Goal: Task Accomplishment & Management: Use online tool/utility

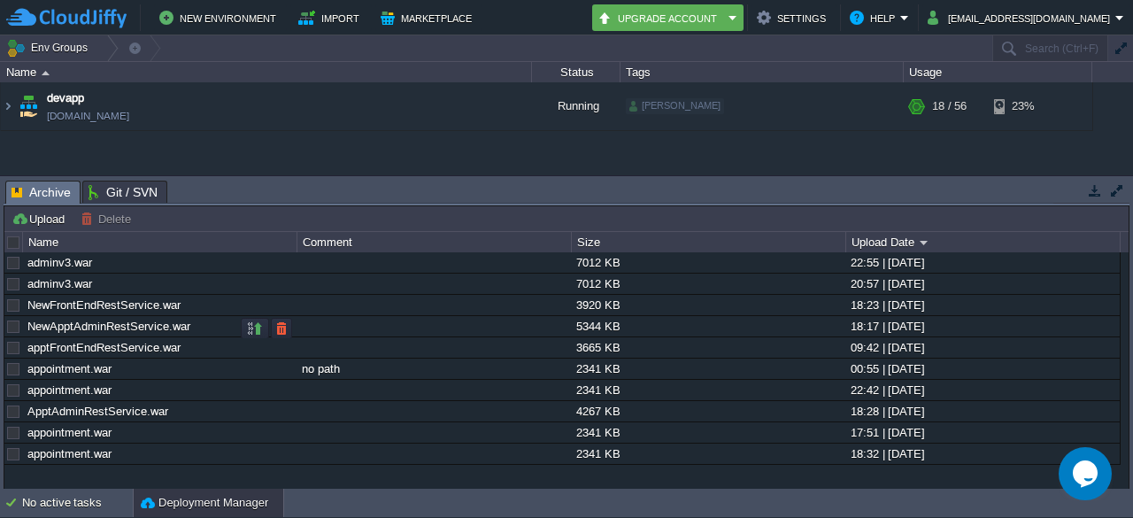
click at [112, 329] on link "NewApptAdminRestService.war" at bounding box center [108, 326] width 163 height 13
click at [12, 105] on img at bounding box center [8, 106] width 14 height 48
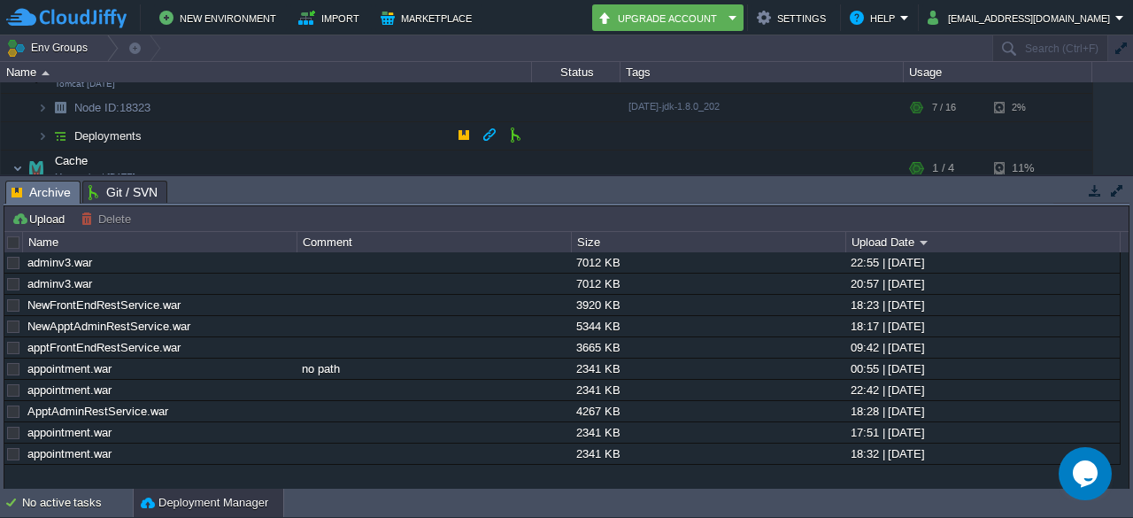
scroll to position [98, 0]
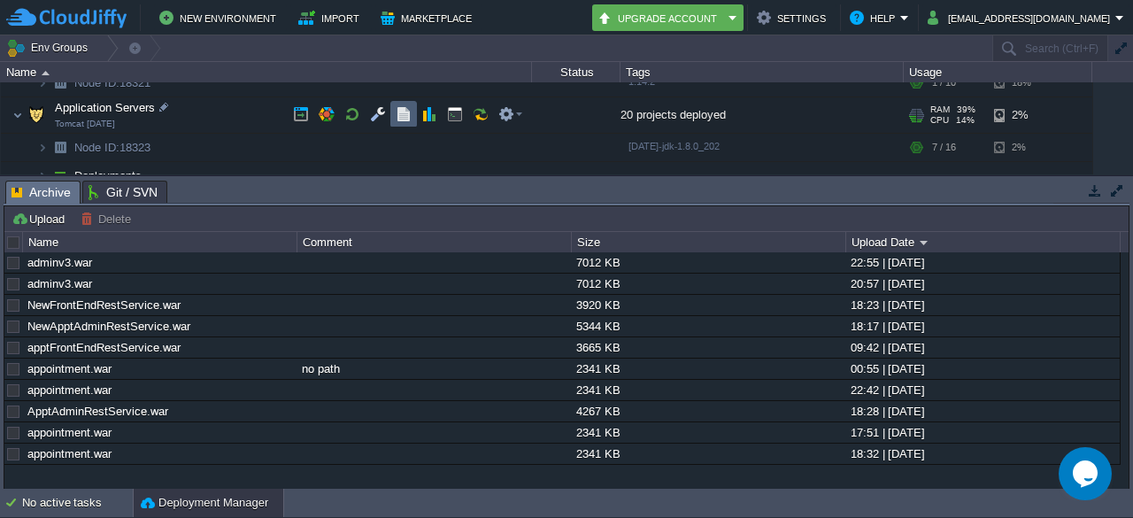
click at [400, 116] on button "button" at bounding box center [404, 114] width 16 height 16
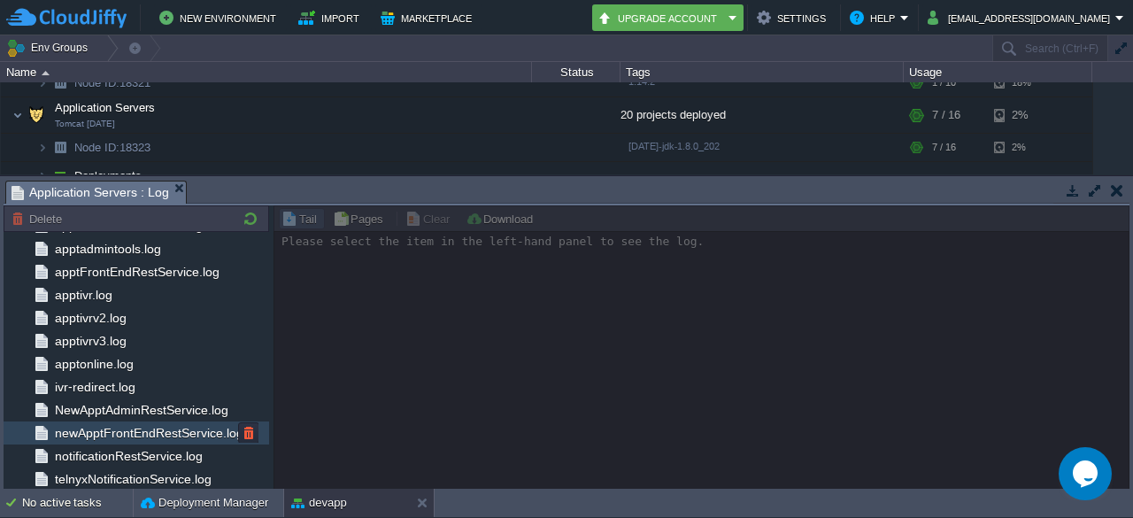
scroll to position [202, 0]
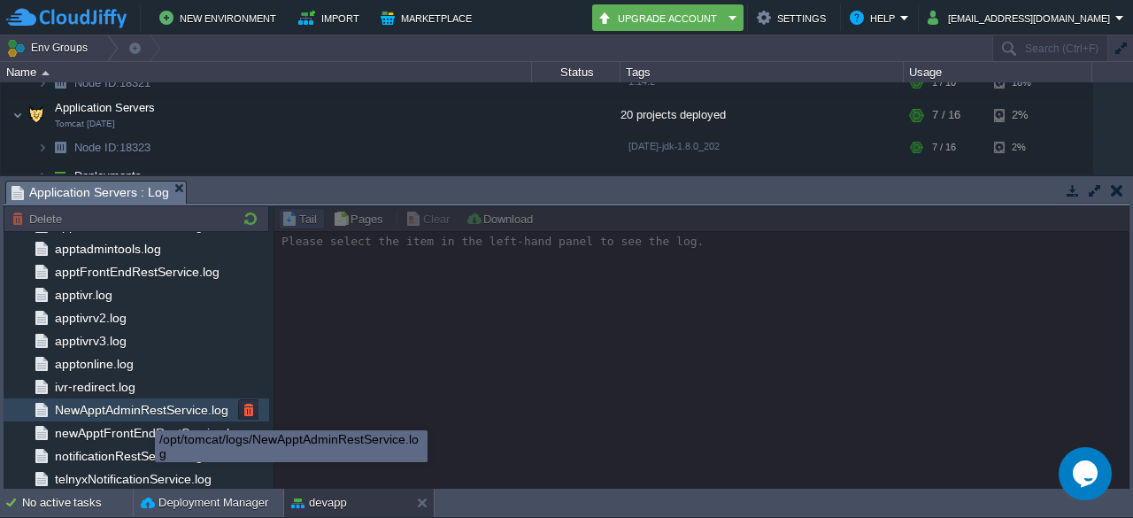
click at [156, 410] on span "NewApptAdminRestService.log" at bounding box center [141, 410] width 180 height 16
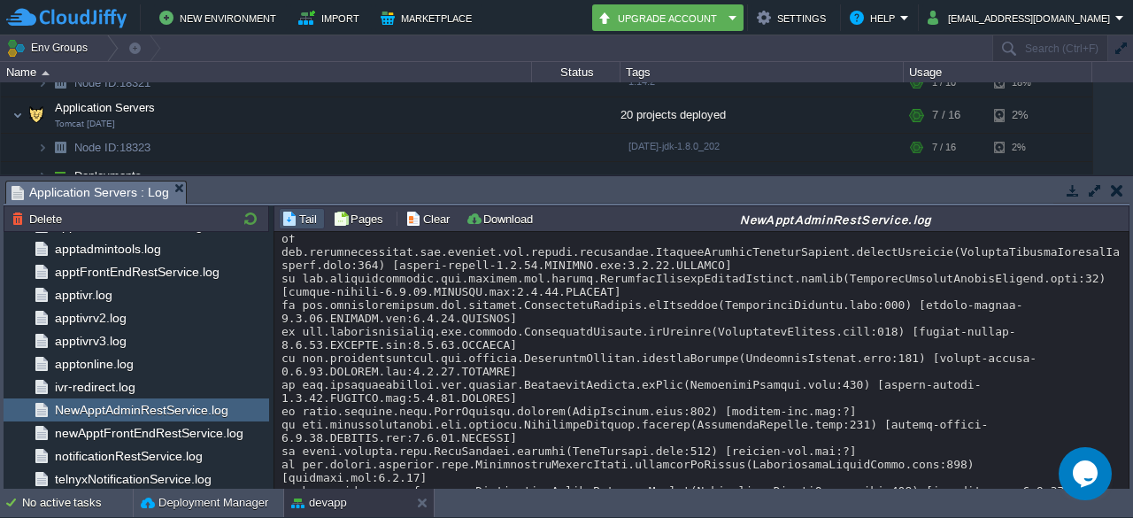
scroll to position [22218, 0]
drag, startPoint x: 805, startPoint y: 362, endPoint x: 983, endPoint y: 362, distance: 178.8
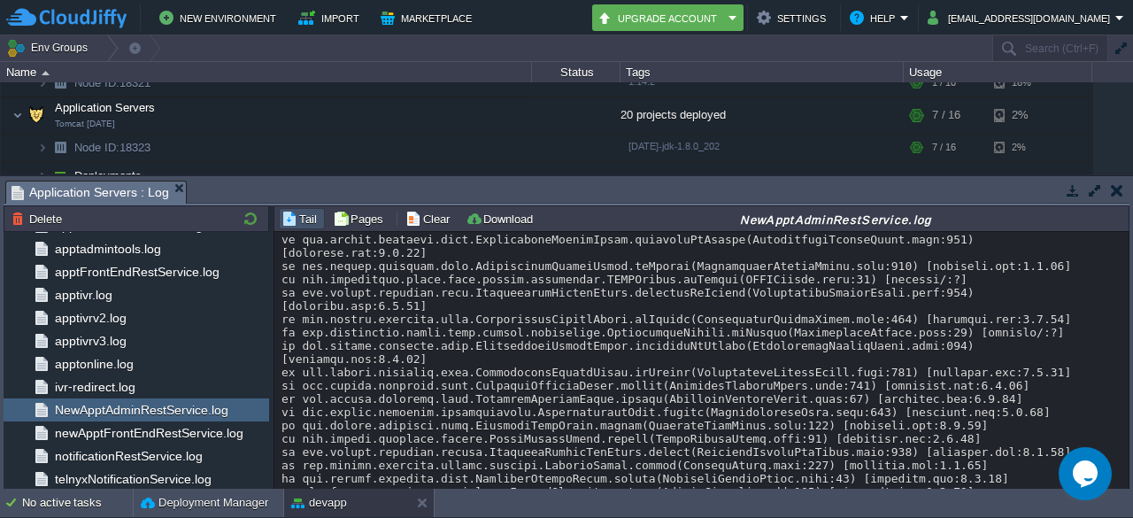
scroll to position [22557, 0]
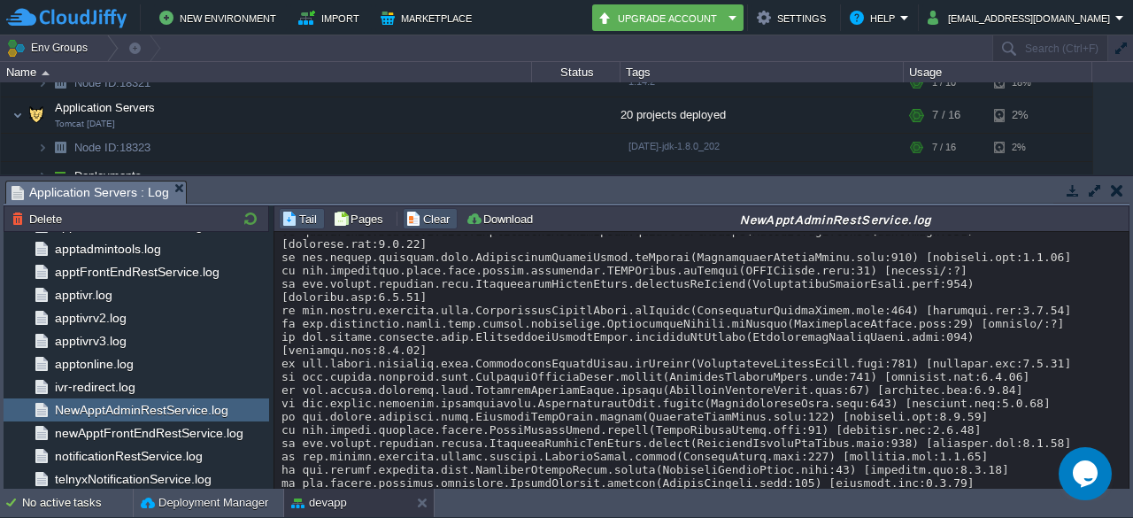
click at [428, 221] on button "Clear" at bounding box center [430, 219] width 50 height 16
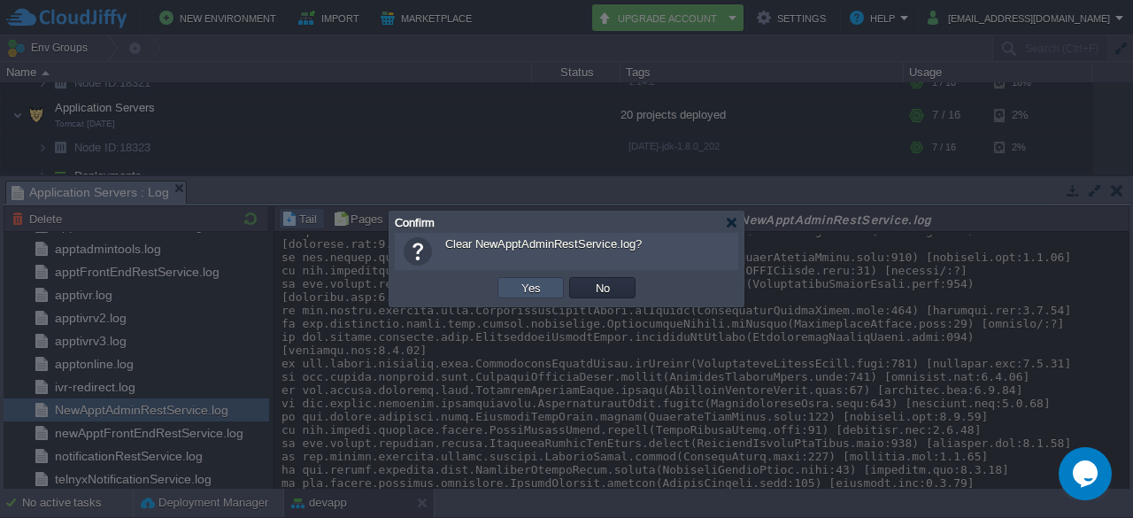
click at [541, 282] on button "Yes" at bounding box center [531, 288] width 30 height 16
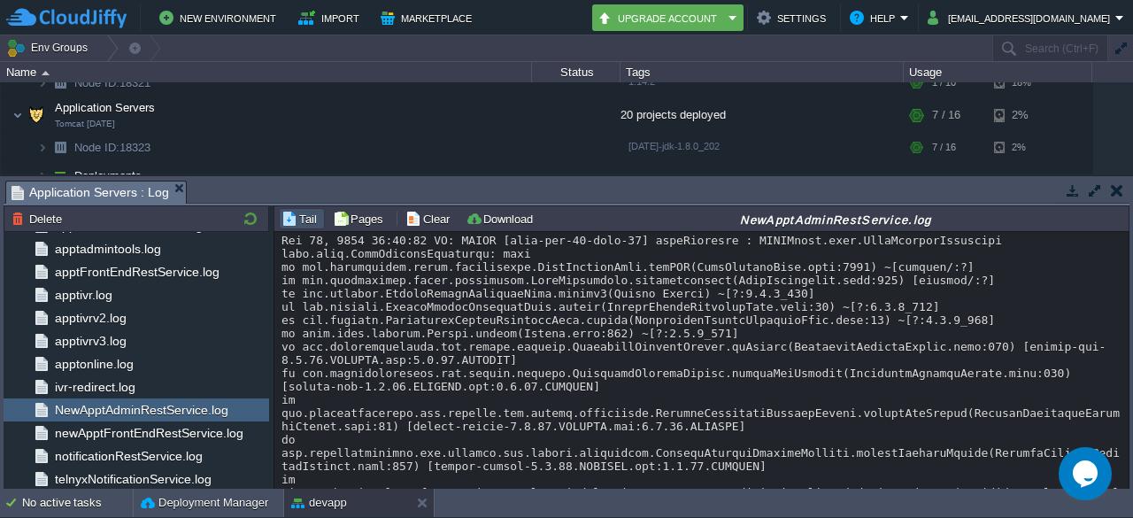
scroll to position [0, 0]
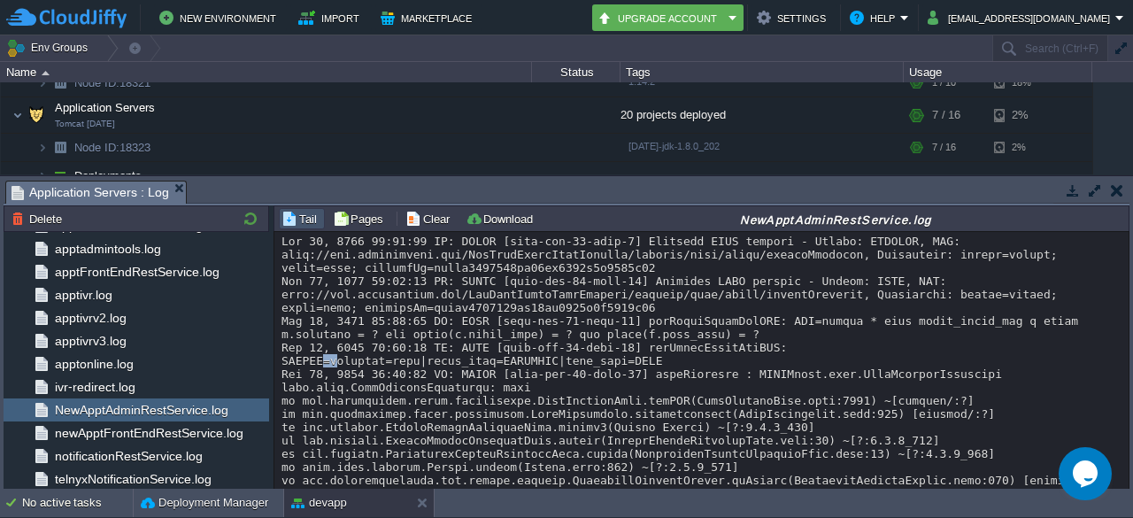
drag, startPoint x: 780, startPoint y: 360, endPoint x: 798, endPoint y: 364, distance: 18.9
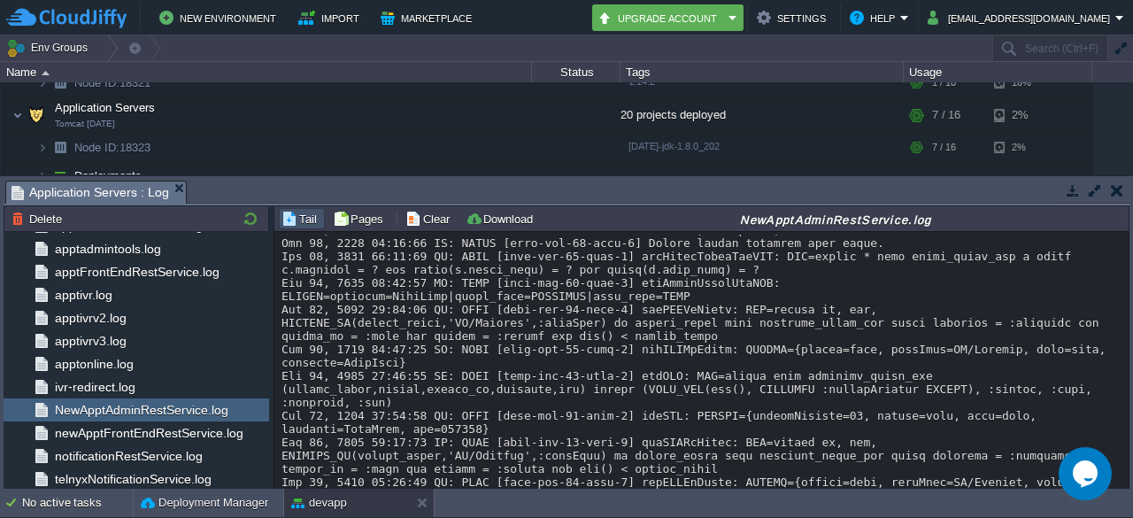
scroll to position [1461, 0]
